Goal: Obtain resource: Download file/media

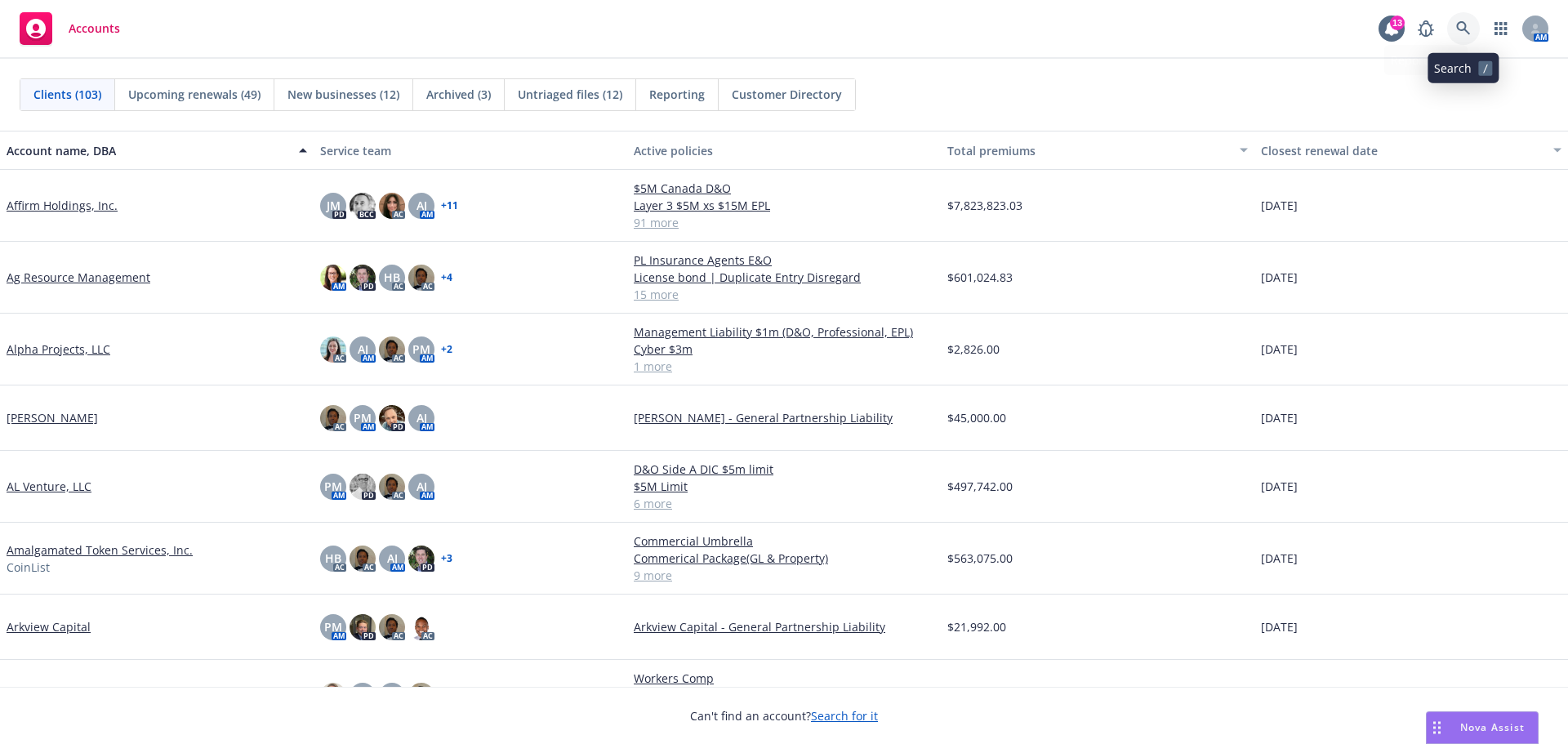
click at [1456, 19] on link at bounding box center [1463, 28] width 33 height 33
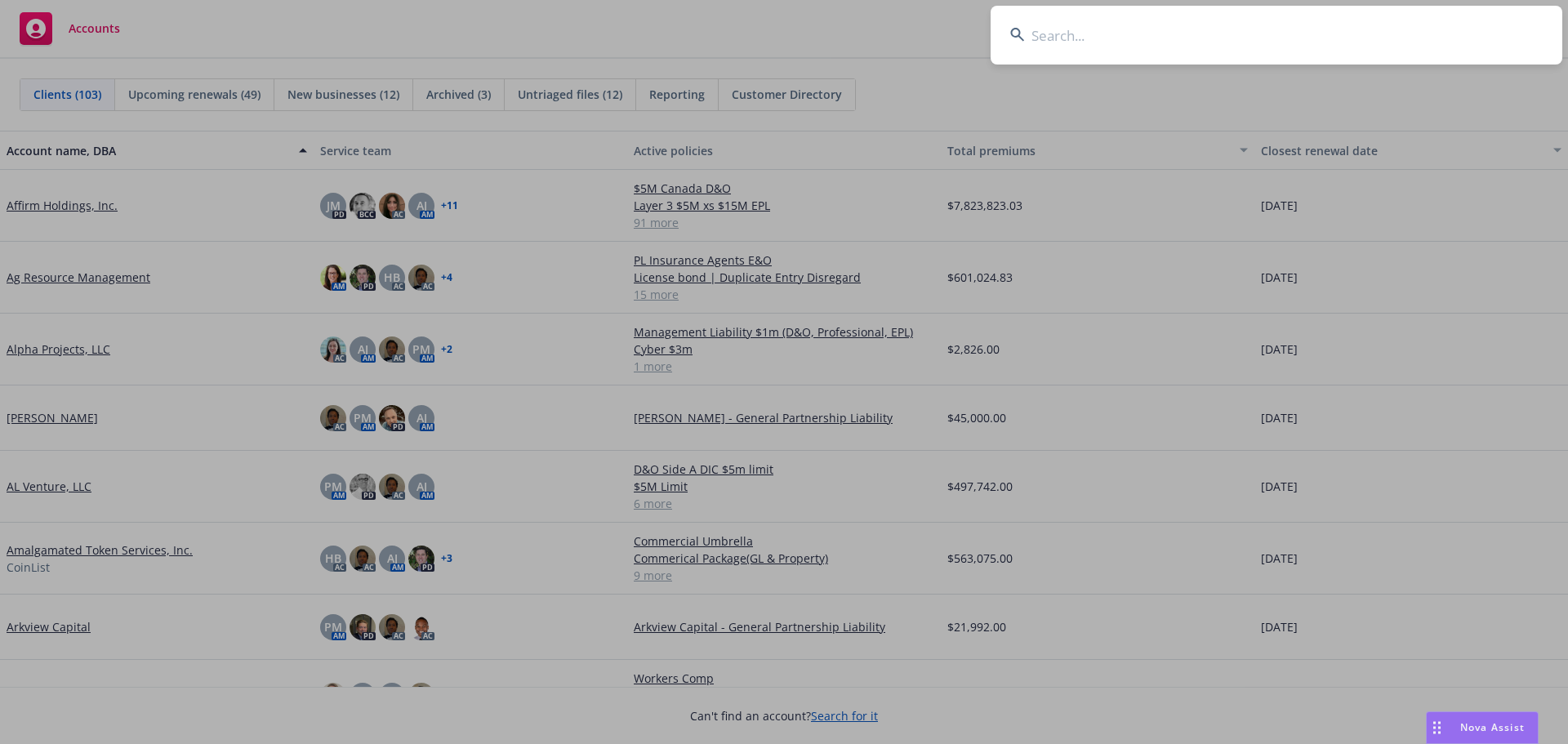
click at [1102, 30] on input at bounding box center [1276, 35] width 572 height 59
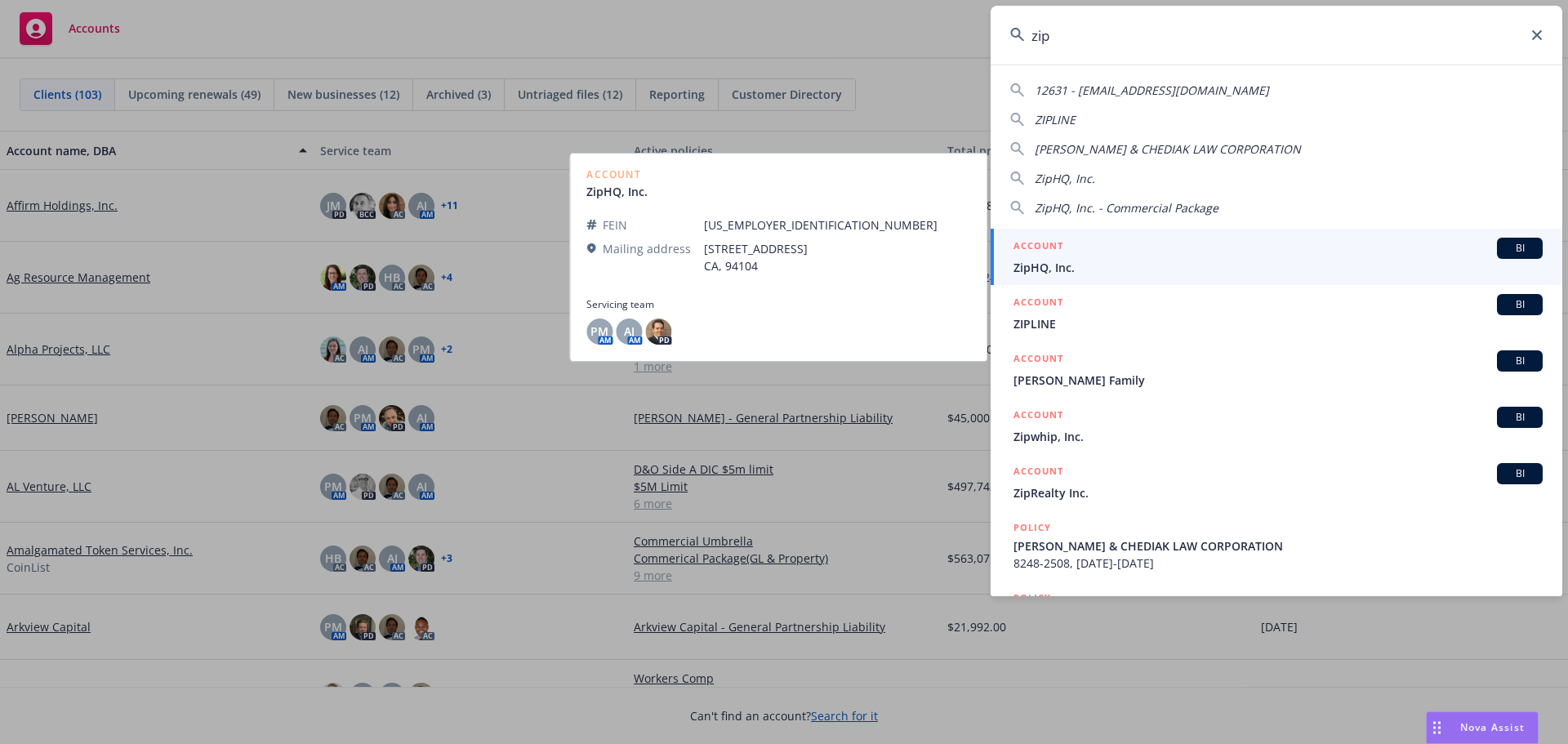
type input "zip"
click at [1092, 271] on span "ZipHQ, Inc." at bounding box center [1278, 268] width 529 height 18
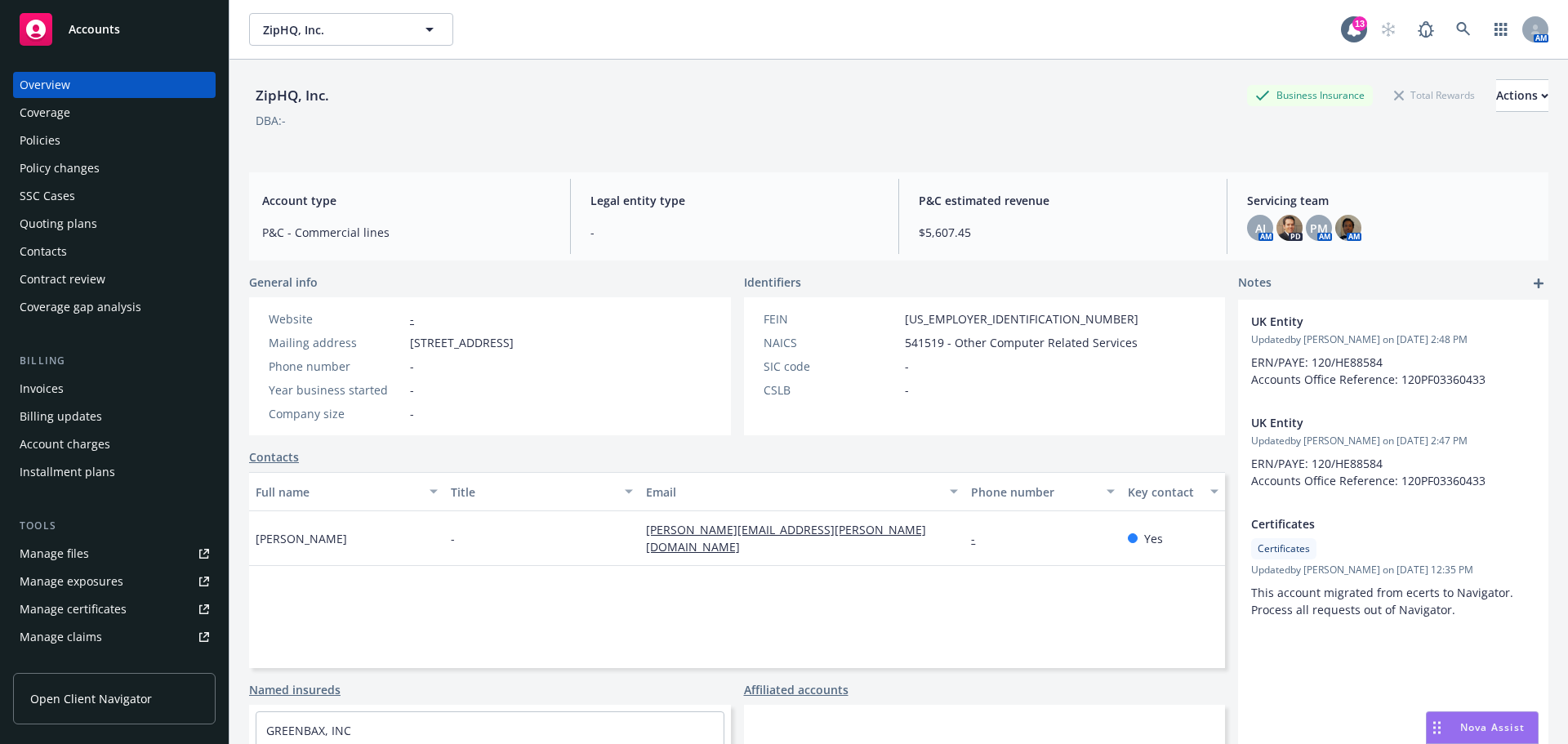
click at [53, 143] on div "Policies" at bounding box center [40, 141] width 40 height 26
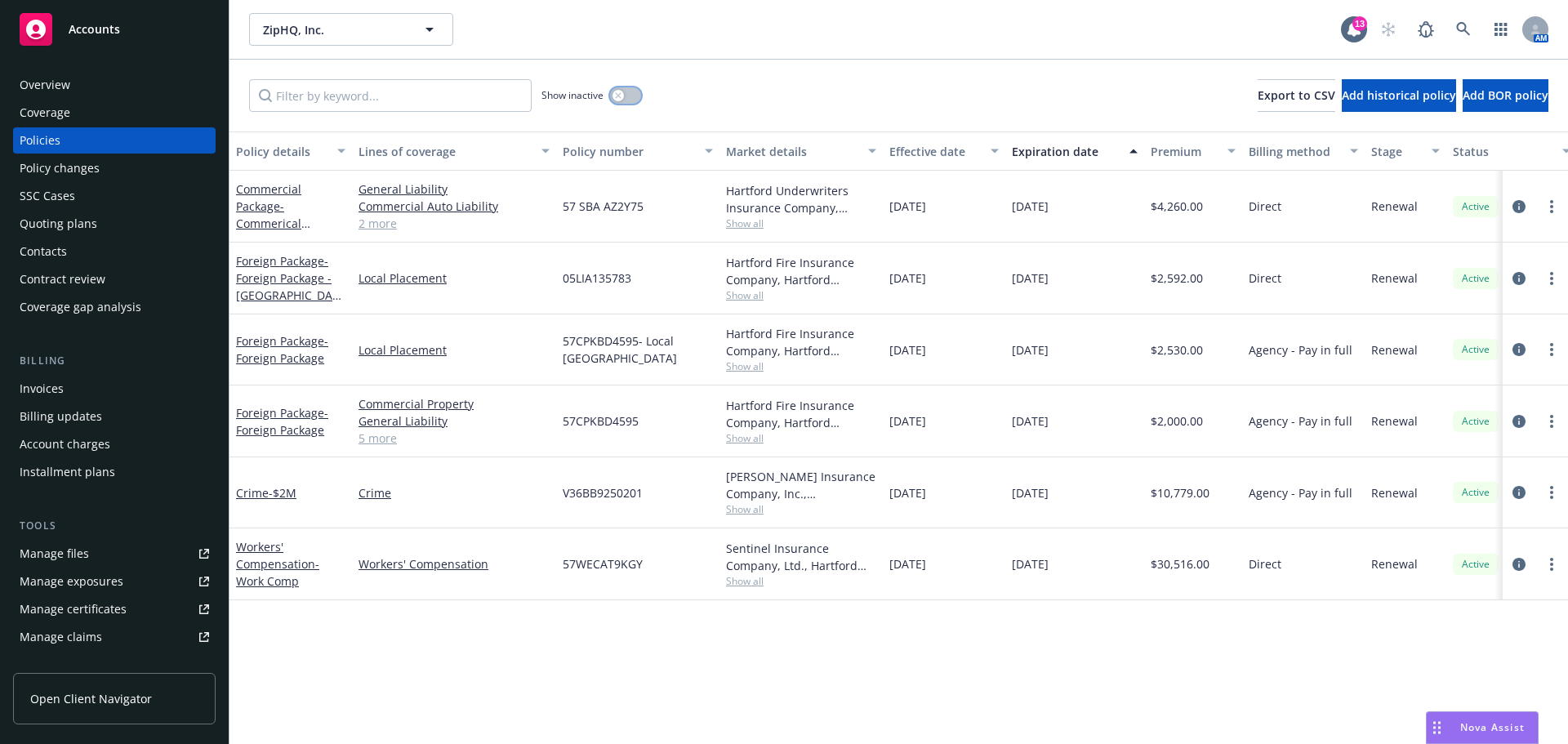
click at [631, 100] on button "button" at bounding box center [625, 95] width 31 height 17
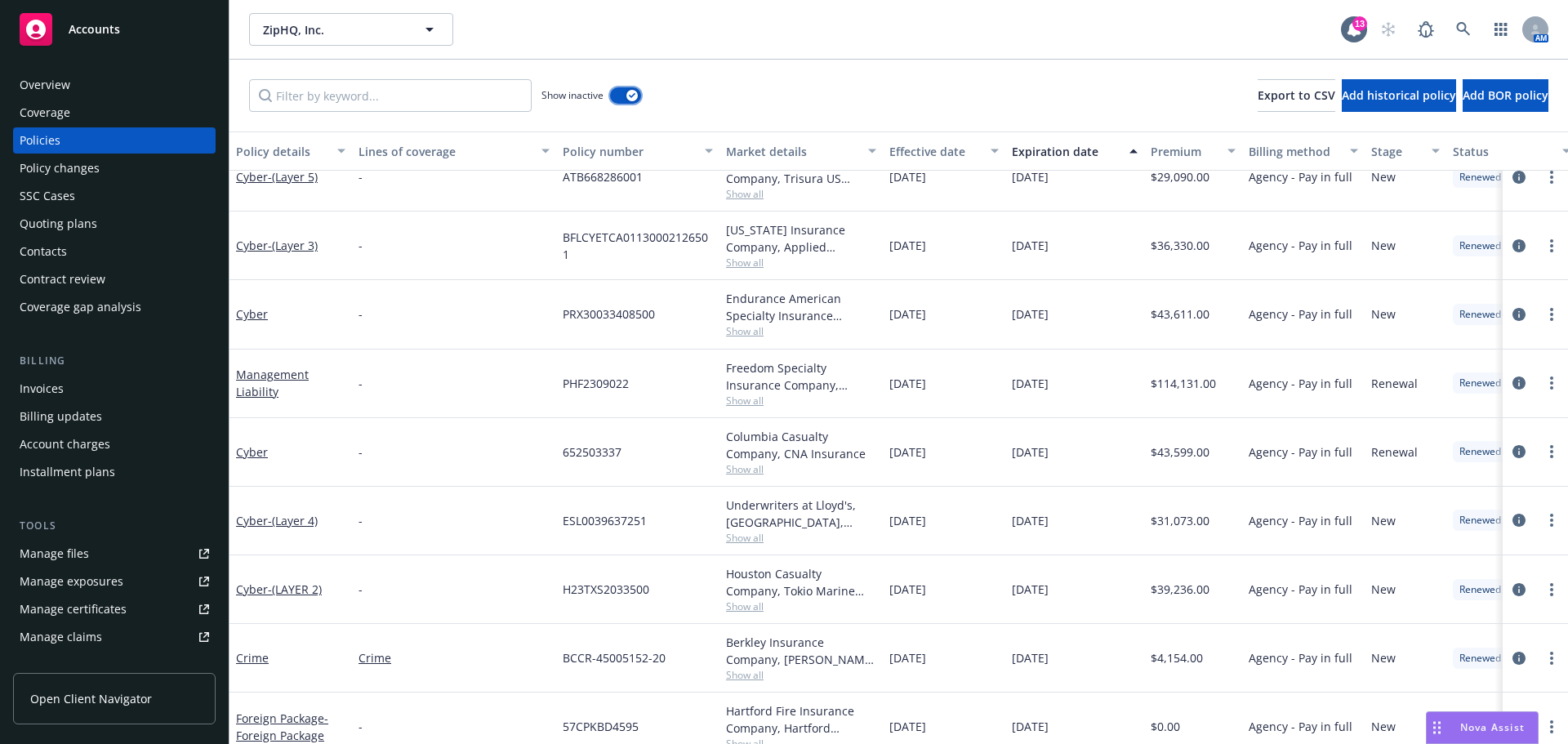
scroll to position [163, 0]
click at [265, 390] on link "Management Liability" at bounding box center [272, 381] width 73 height 33
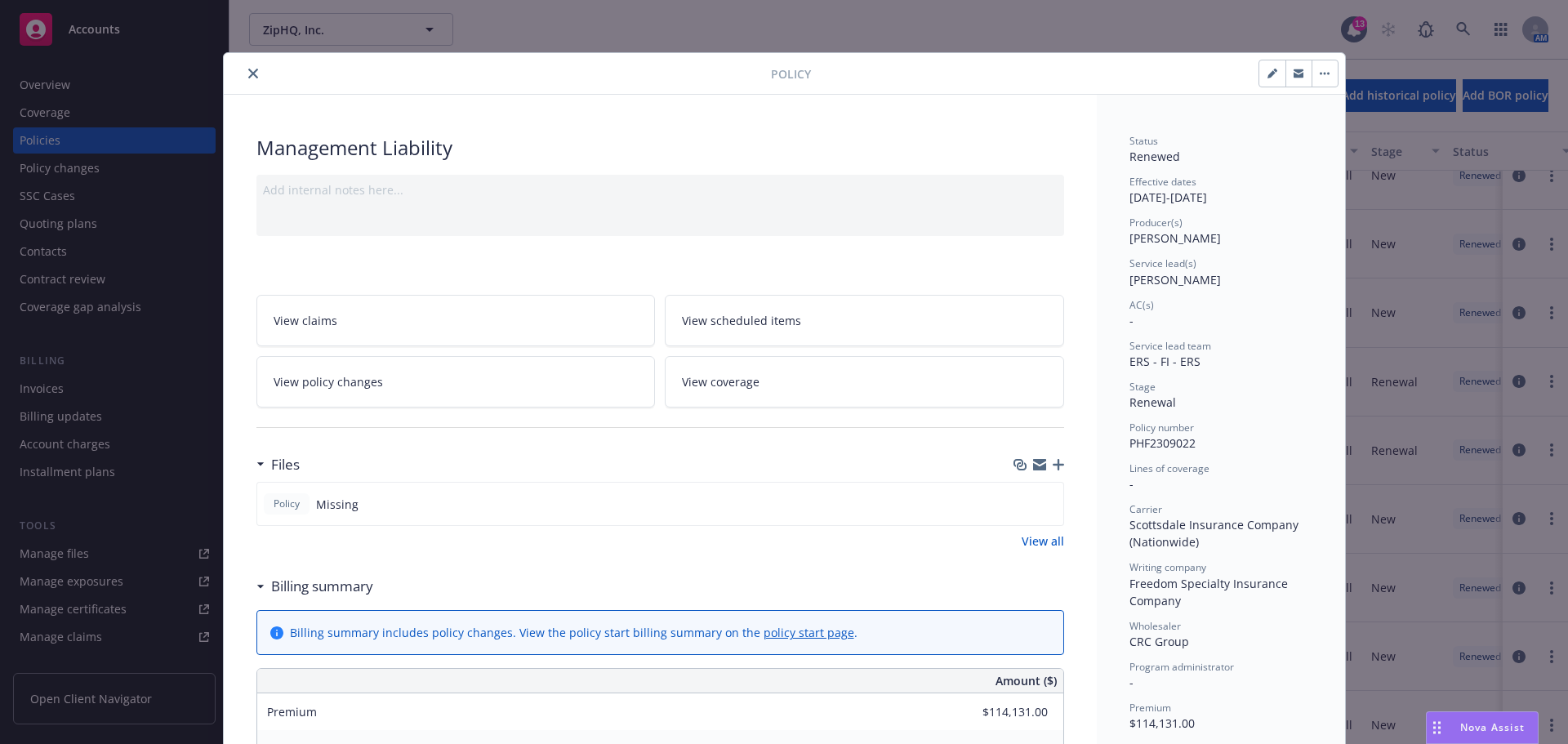
click at [249, 73] on icon "close" at bounding box center [253, 73] width 10 height 10
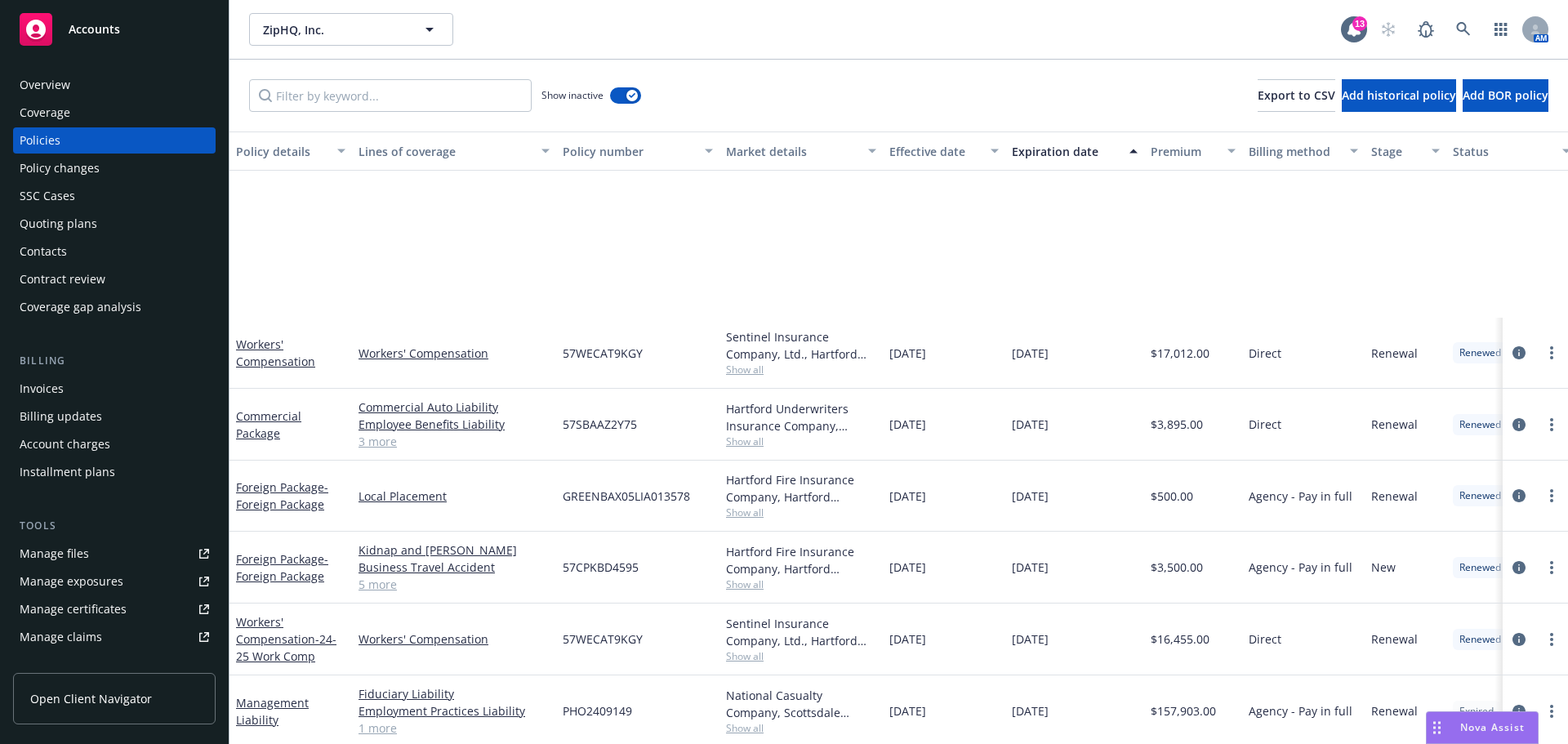
scroll to position [817, 0]
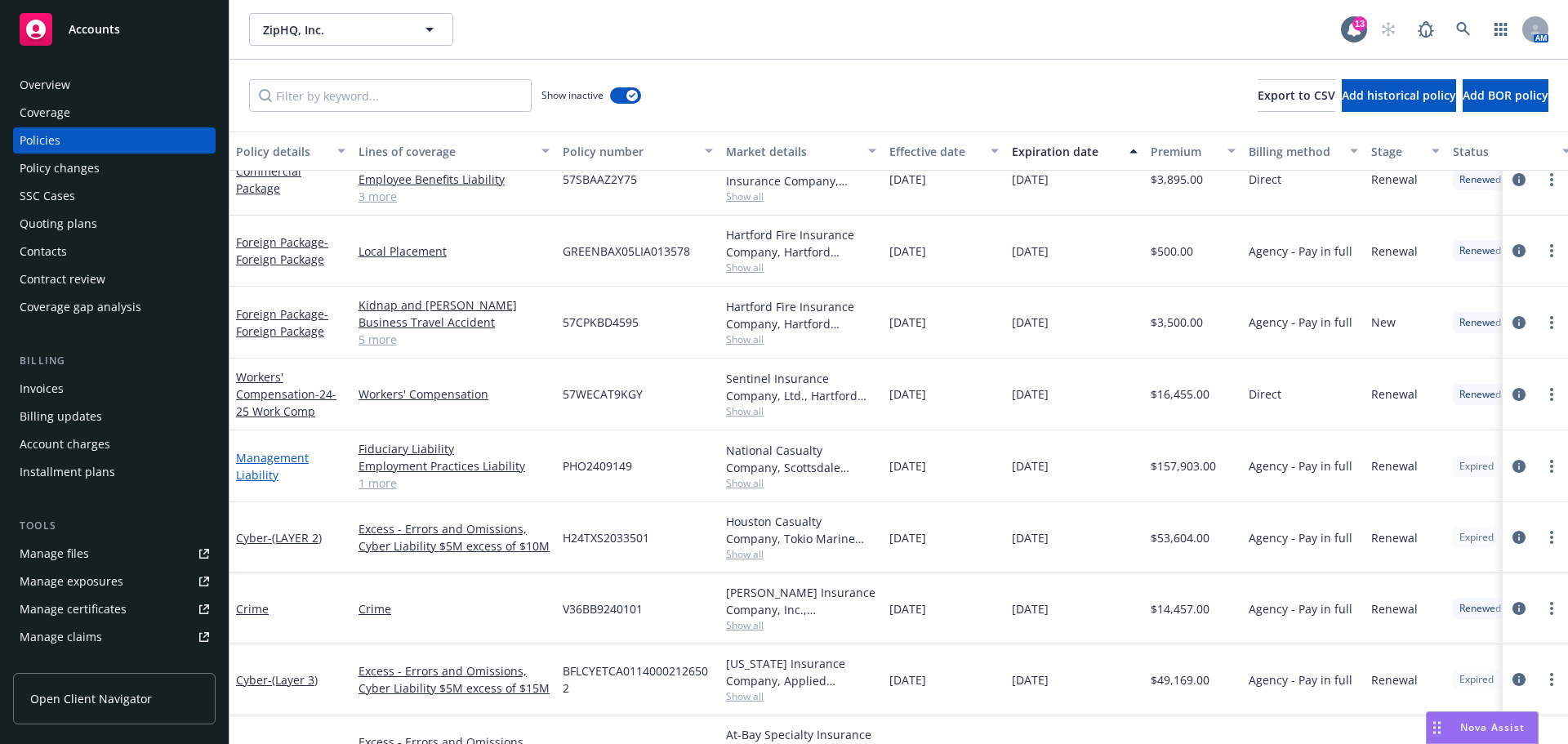
click at [262, 478] on link "Management Liability" at bounding box center [272, 466] width 73 height 33
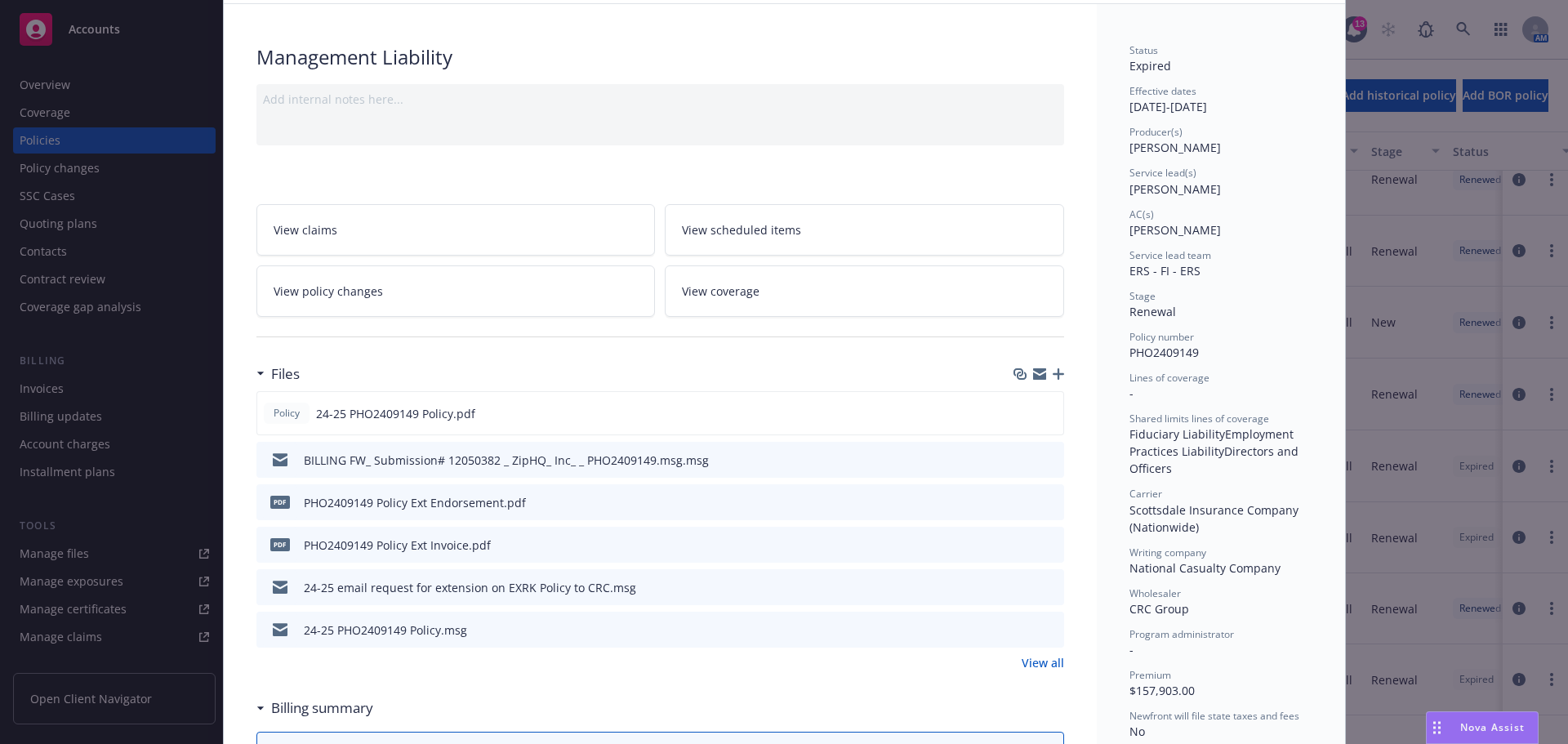
scroll to position [163, 0]
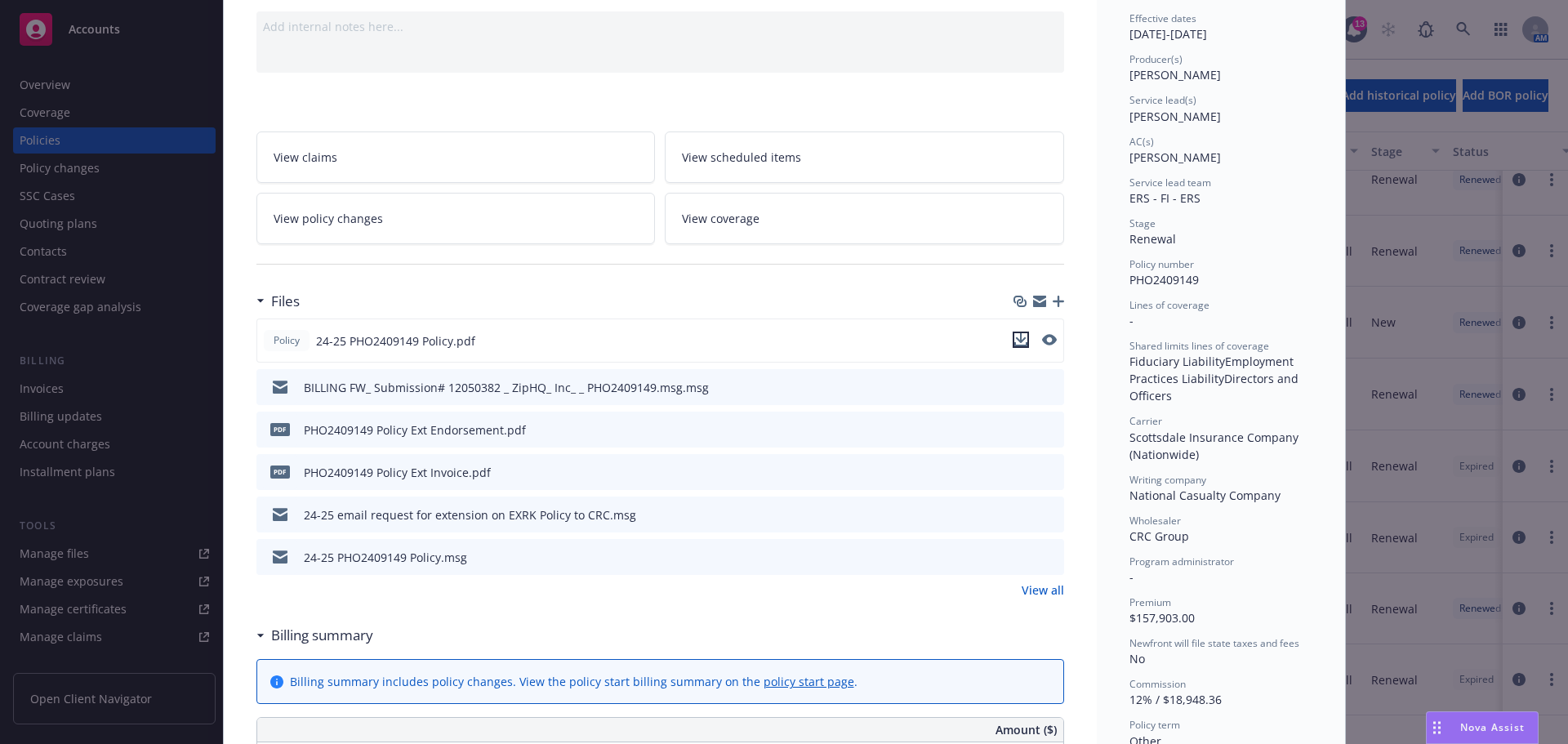
click at [1016, 343] on icon "download file" at bounding box center [1021, 339] width 13 height 13
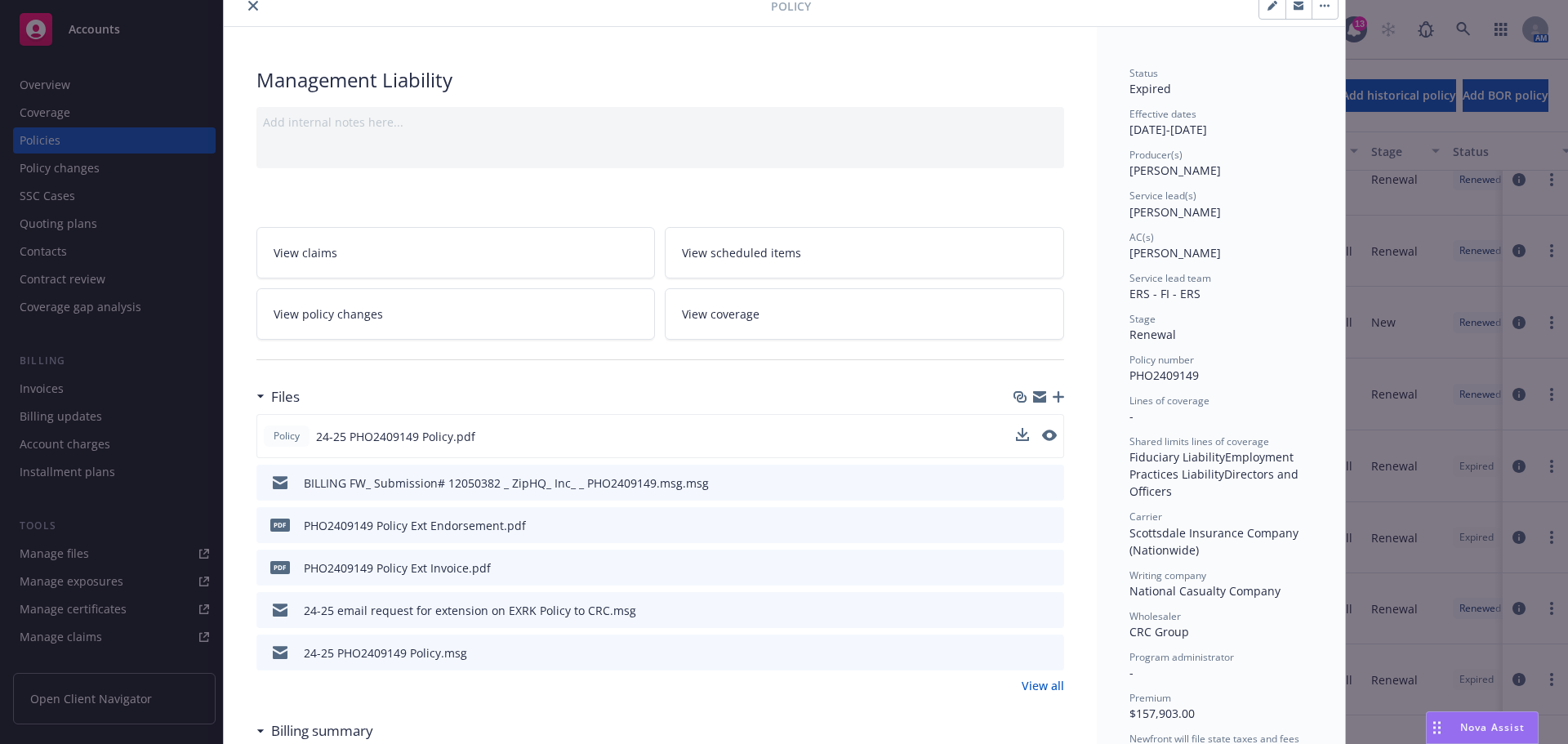
scroll to position [0, 0]
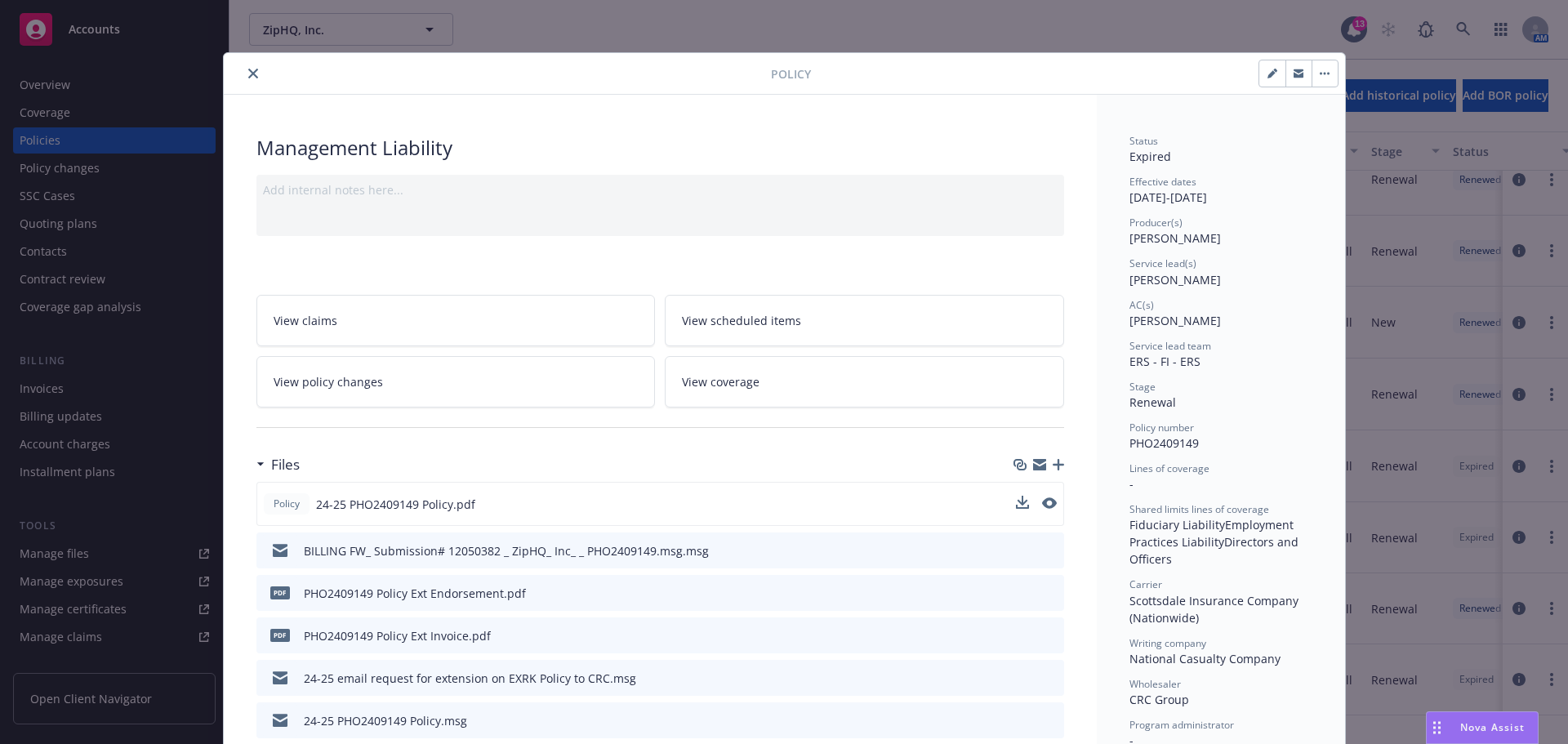
click at [249, 70] on icon "close" at bounding box center [253, 73] width 10 height 10
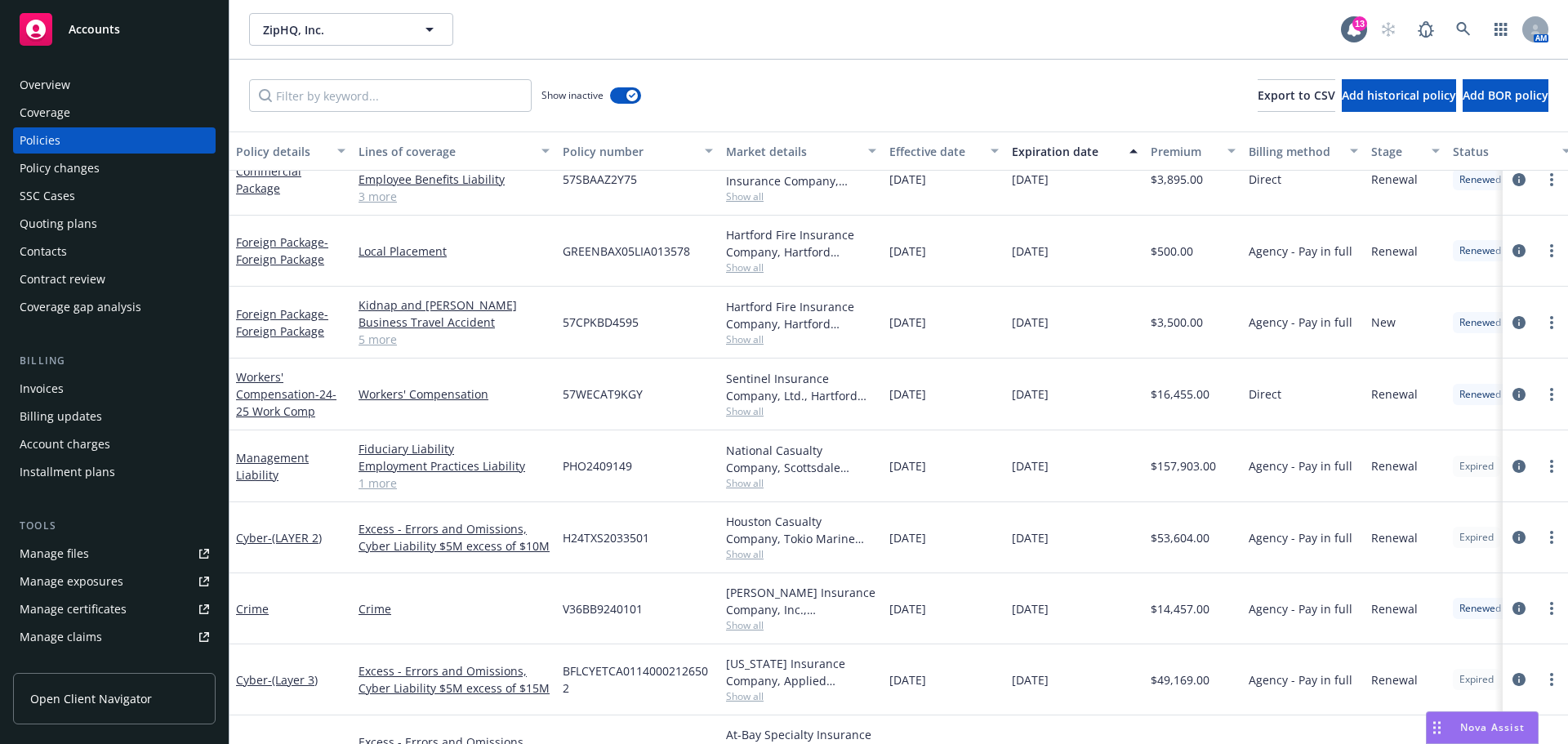
click at [90, 18] on div "Accounts" at bounding box center [114, 29] width 190 height 33
